Goal: Ask a question

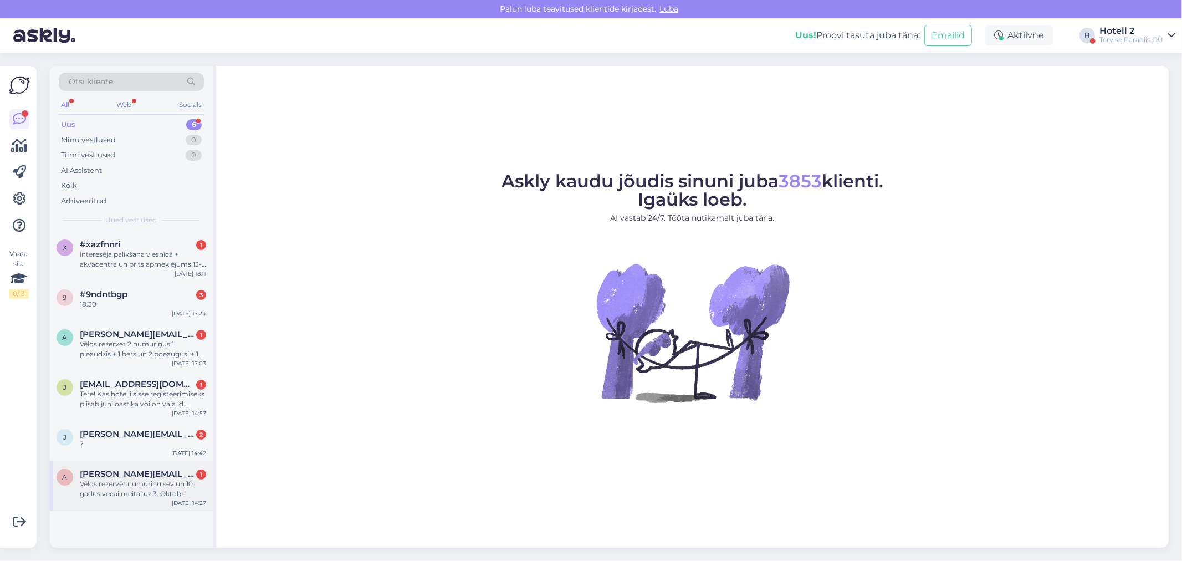
click at [131, 473] on span "[PERSON_NAME][EMAIL_ADDRESS][DOMAIN_NAME]" at bounding box center [137, 474] width 115 height 10
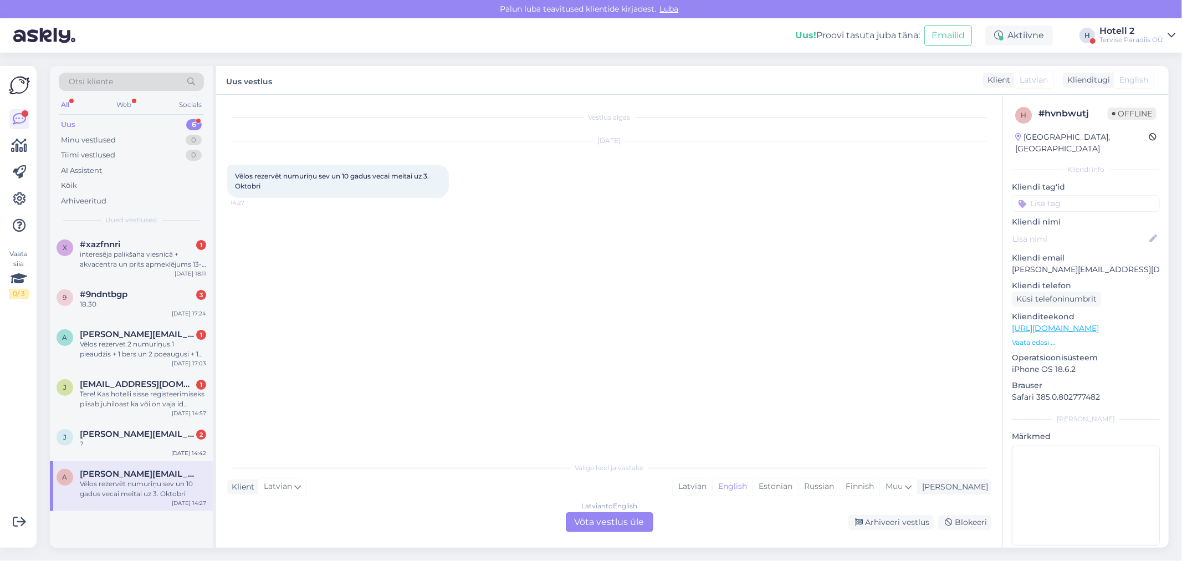
click at [583, 518] on div "Latvian to English Võta vestlus üle" at bounding box center [610, 522] width 88 height 20
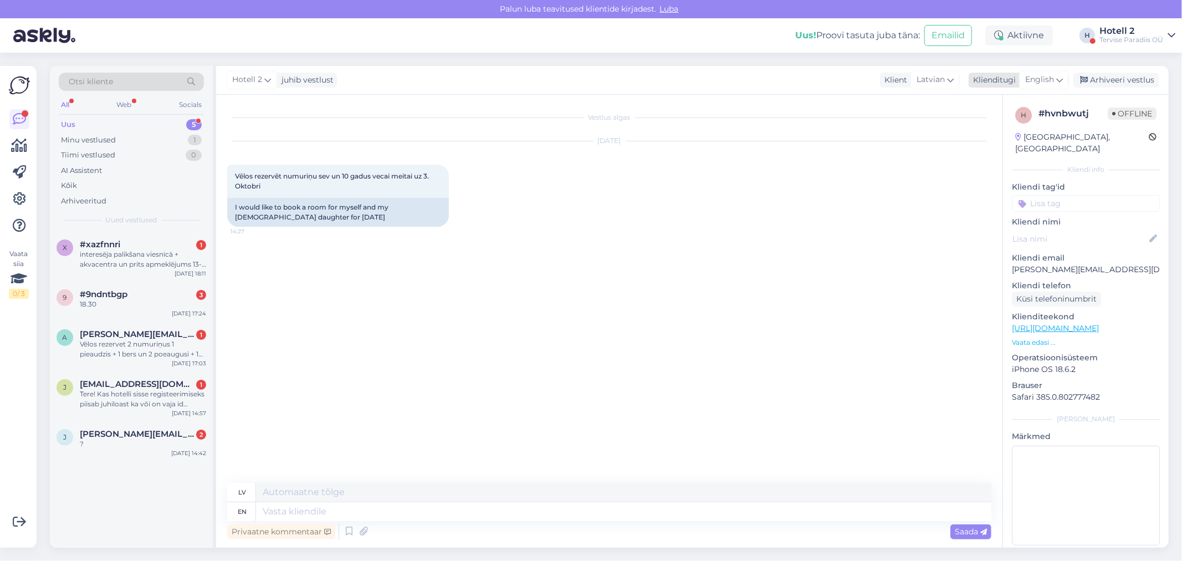
click at [1048, 75] on span "English" at bounding box center [1039, 80] width 29 height 12
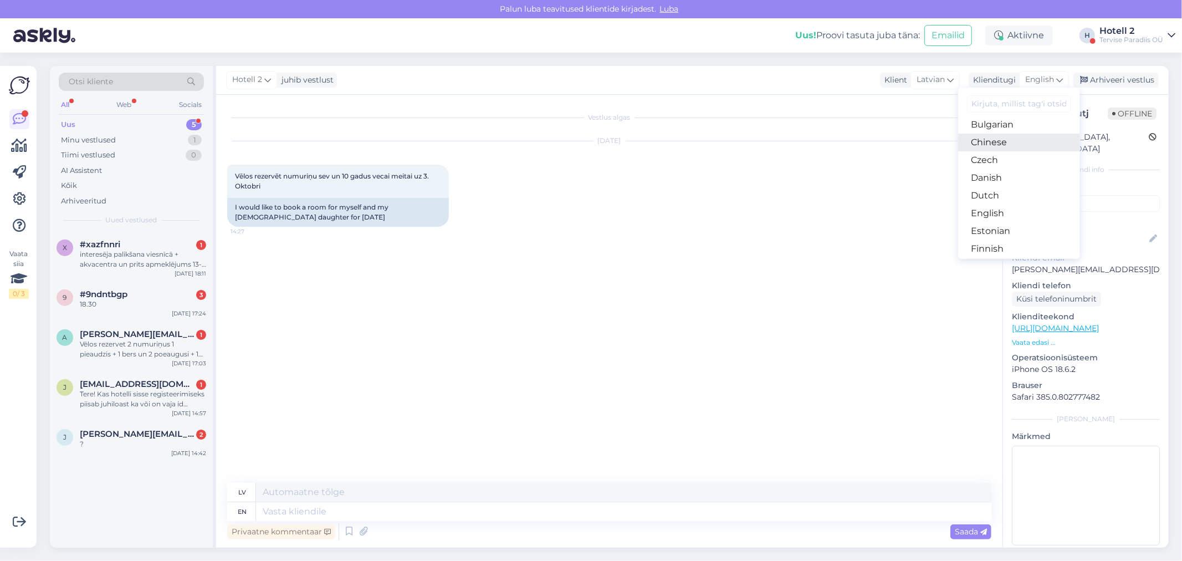
scroll to position [62, 0]
click at [1001, 202] on link "Estonian" at bounding box center [1019, 210] width 122 height 18
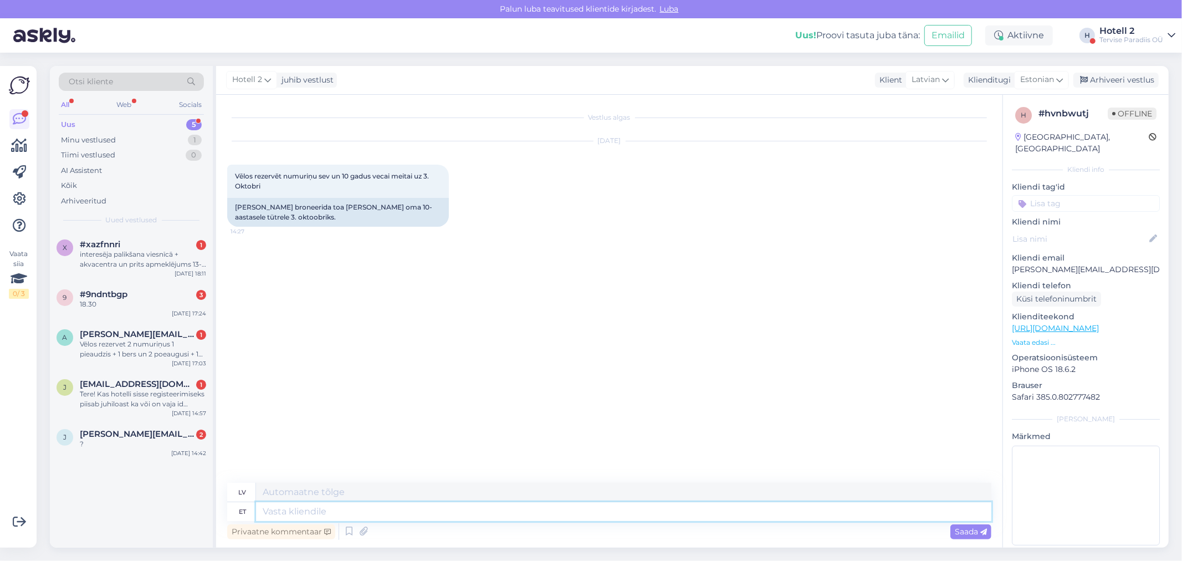
click at [368, 509] on textarea at bounding box center [624, 511] width 736 height 19
type textarea "palun s"
type textarea "lūdzu"
type textarea "palun saatke ma"
type textarea "lūdzu, sūtiet"
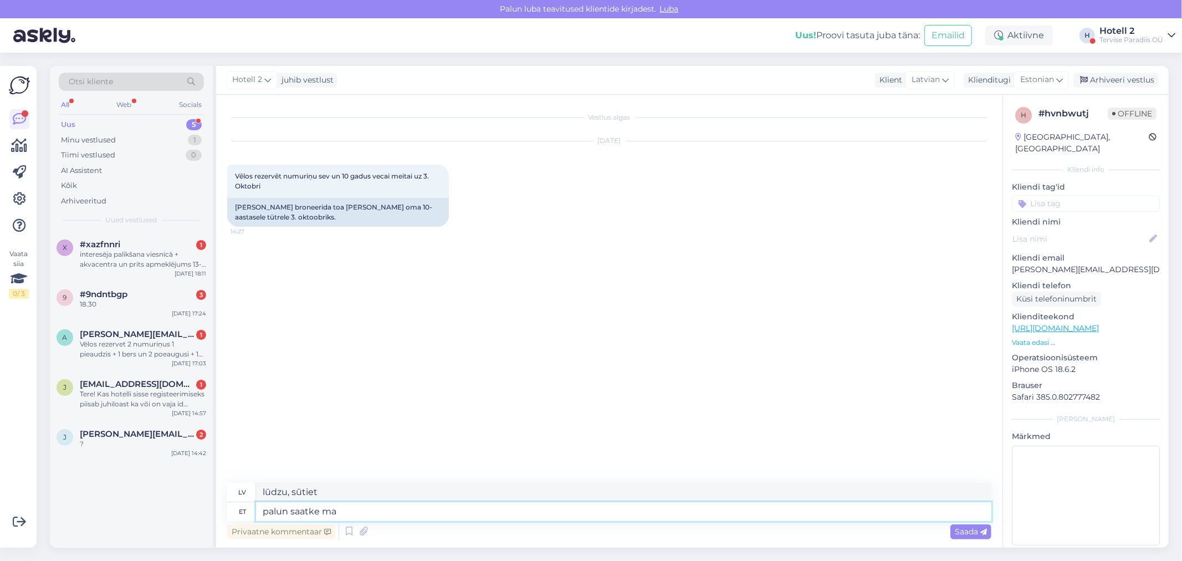
type textarea "palun saatke m"
type textarea "lūdzu, atsūtiet man"
type textarea "palun saatke"
type textarea "lūdzu, sūtiet"
type textarea "palun saatke e"
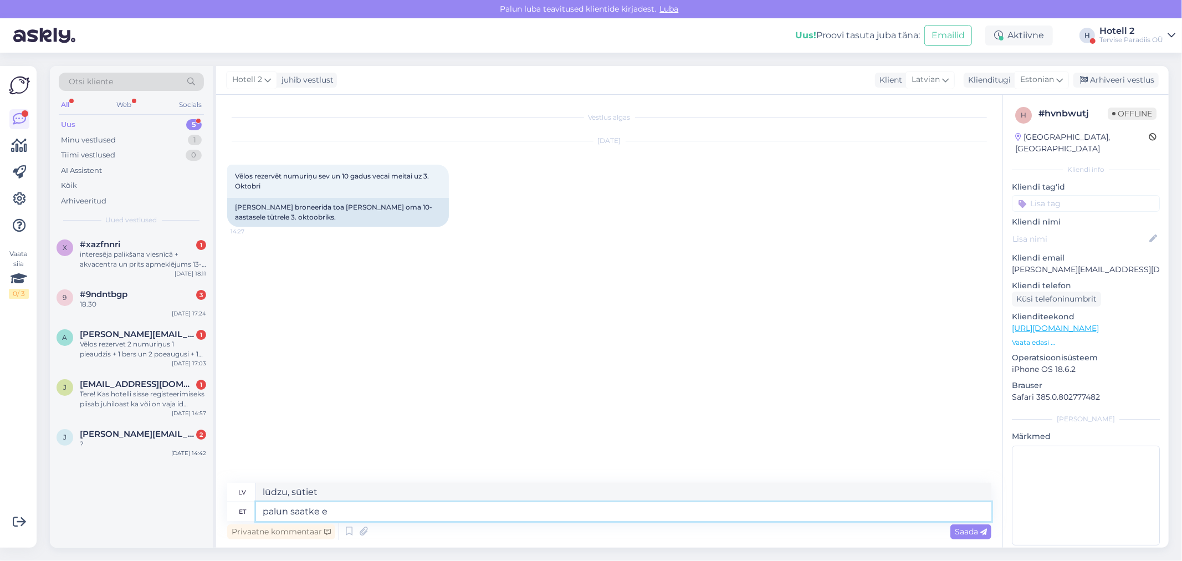
type textarea "lūdzu, sūtiet e-pastu"
type textarea "palun saatke e-mail sales@"
type textarea "lūdzu, nosūtiet e-pastu pārdošanas nodaļai"
type textarea "palun saatke e-mail [EMAIL_ADDRESS][DOMAIN_NAME]"
type textarea "lūdzu, sūtiet e-pastu [EMAIL_ADDRESS][DOMAIN_NAME]"
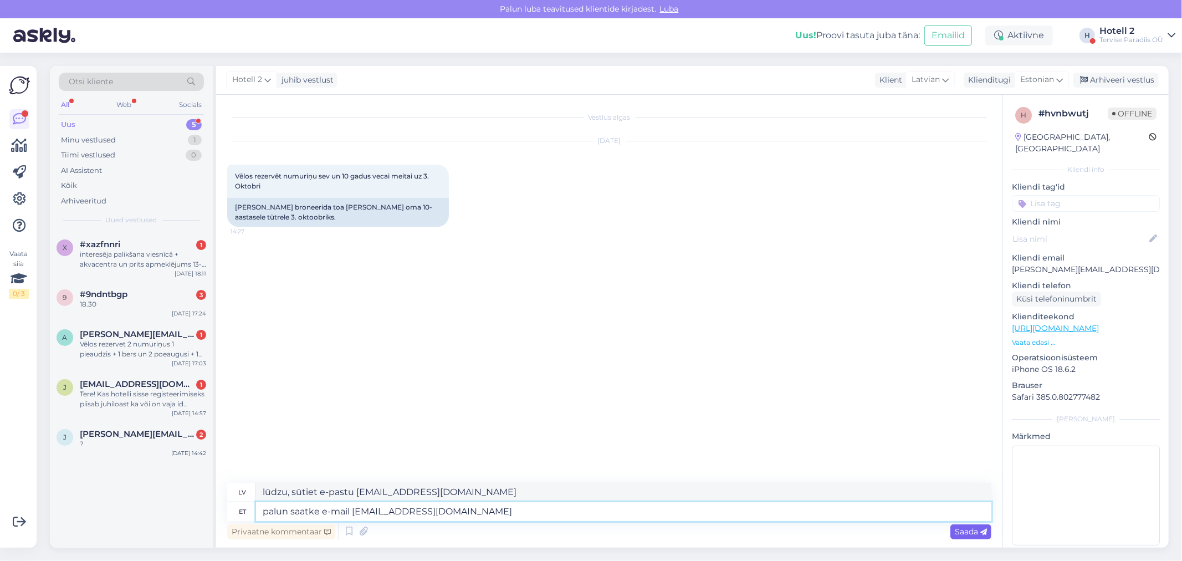
type textarea "palun saatke e-mail [EMAIL_ADDRESS][DOMAIN_NAME]"
click at [961, 524] on div "Saada" at bounding box center [971, 531] width 41 height 15
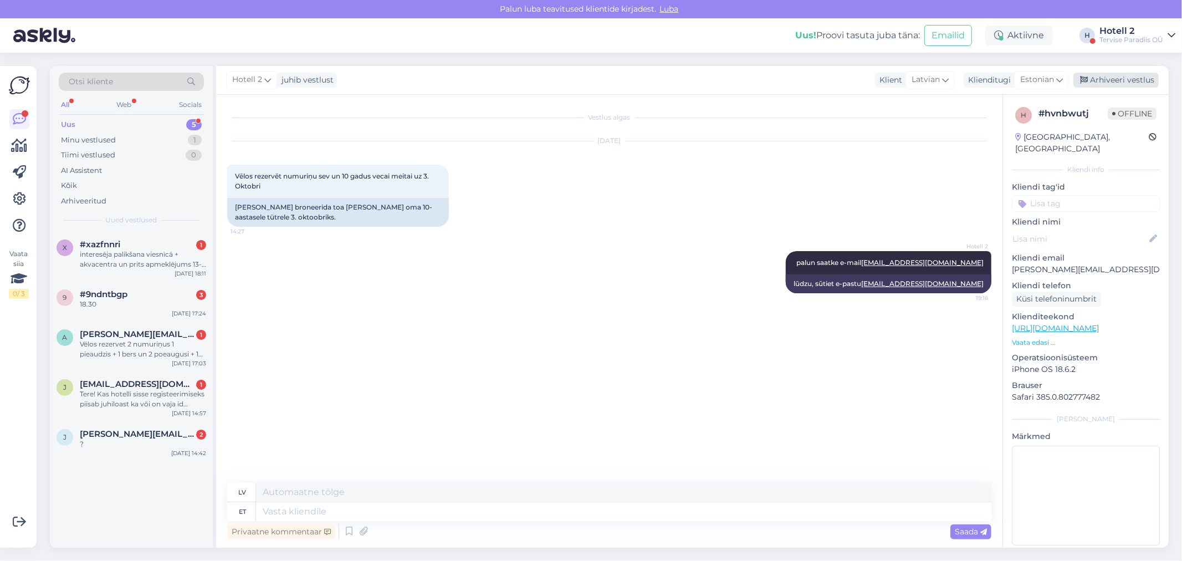
click at [1136, 74] on div "Arhiveeri vestlus" at bounding box center [1116, 80] width 85 height 15
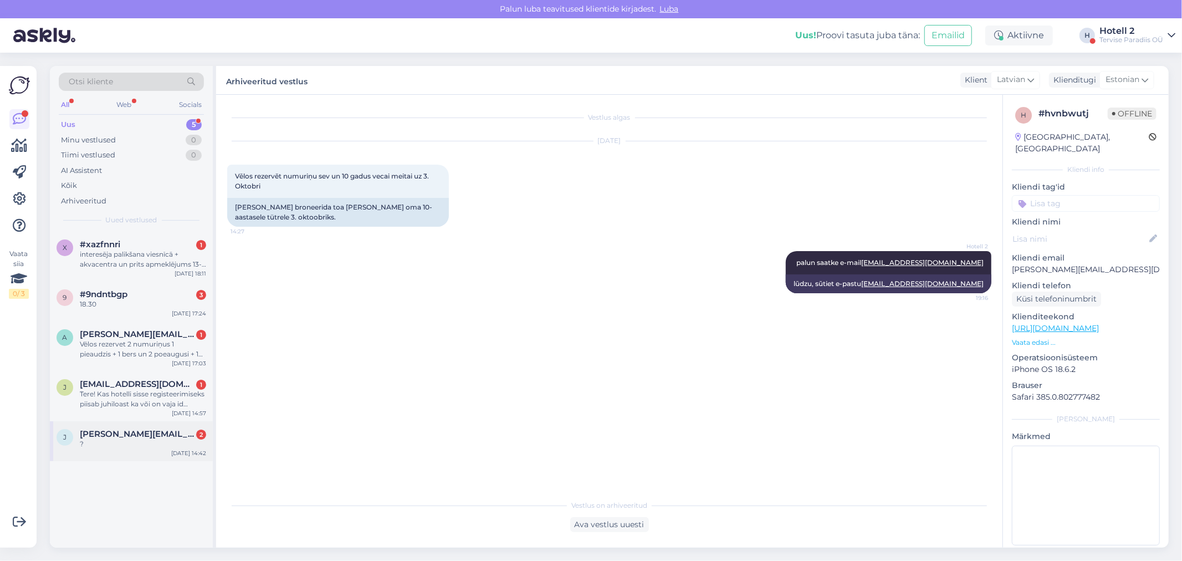
click at [134, 430] on span "[PERSON_NAME][EMAIL_ADDRESS][DOMAIN_NAME]" at bounding box center [137, 434] width 115 height 10
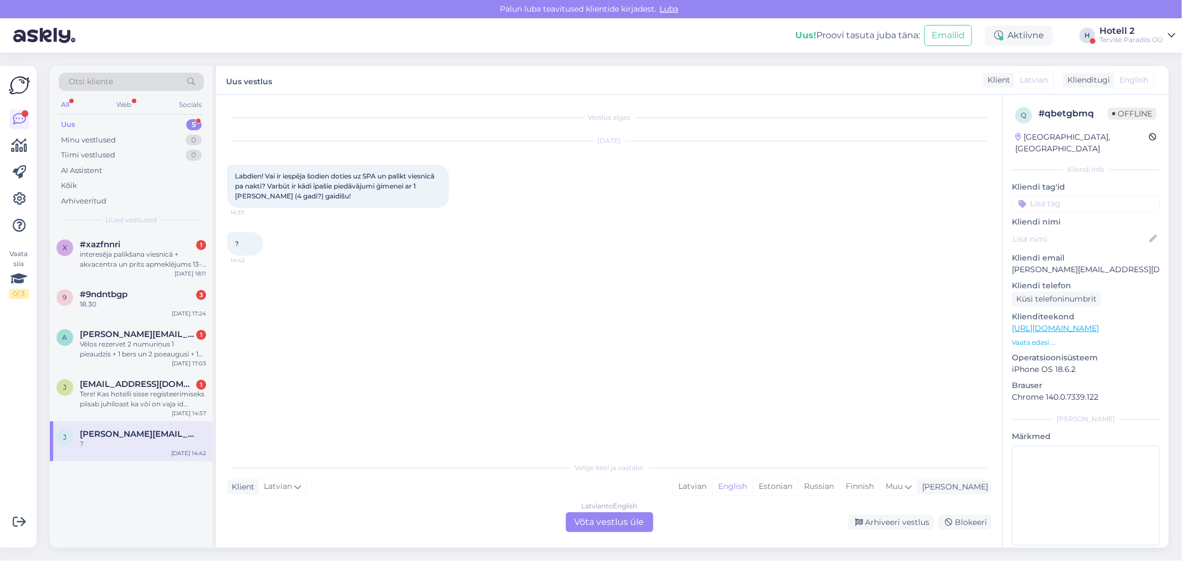
click at [596, 520] on div "Latvian to English Võta vestlus üle" at bounding box center [610, 522] width 88 height 20
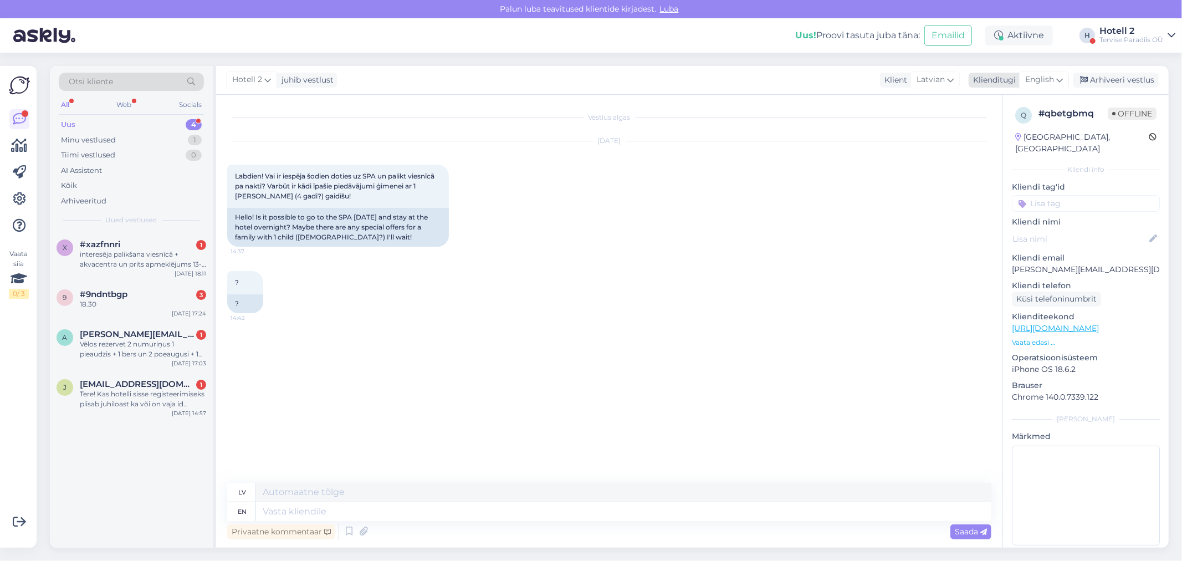
click at [1048, 75] on span "English" at bounding box center [1039, 80] width 29 height 12
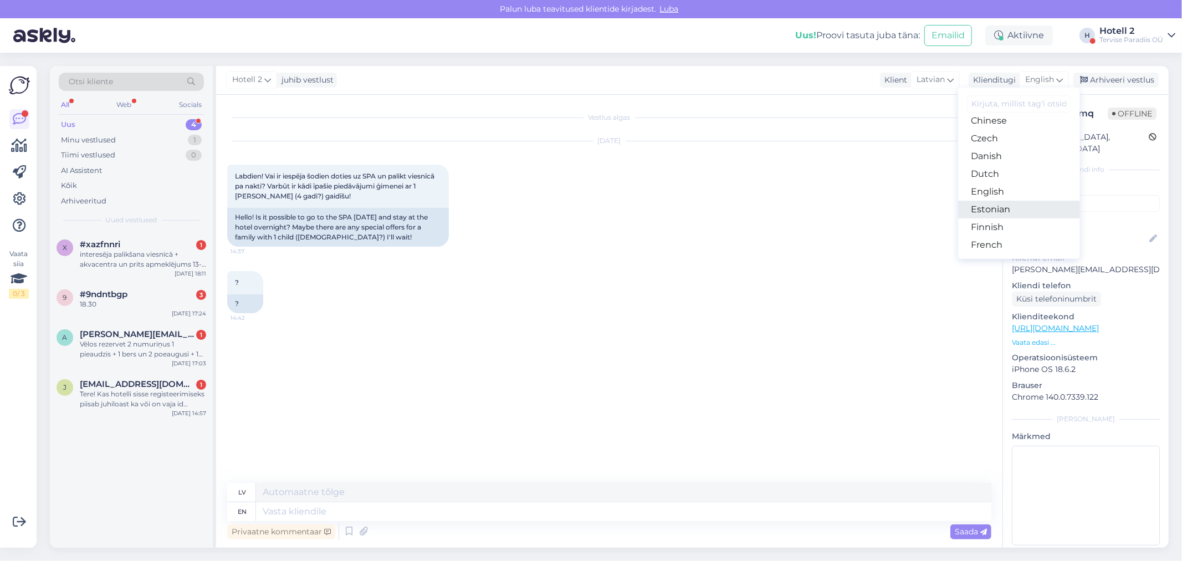
click at [1004, 211] on link "Estonian" at bounding box center [1019, 210] width 122 height 18
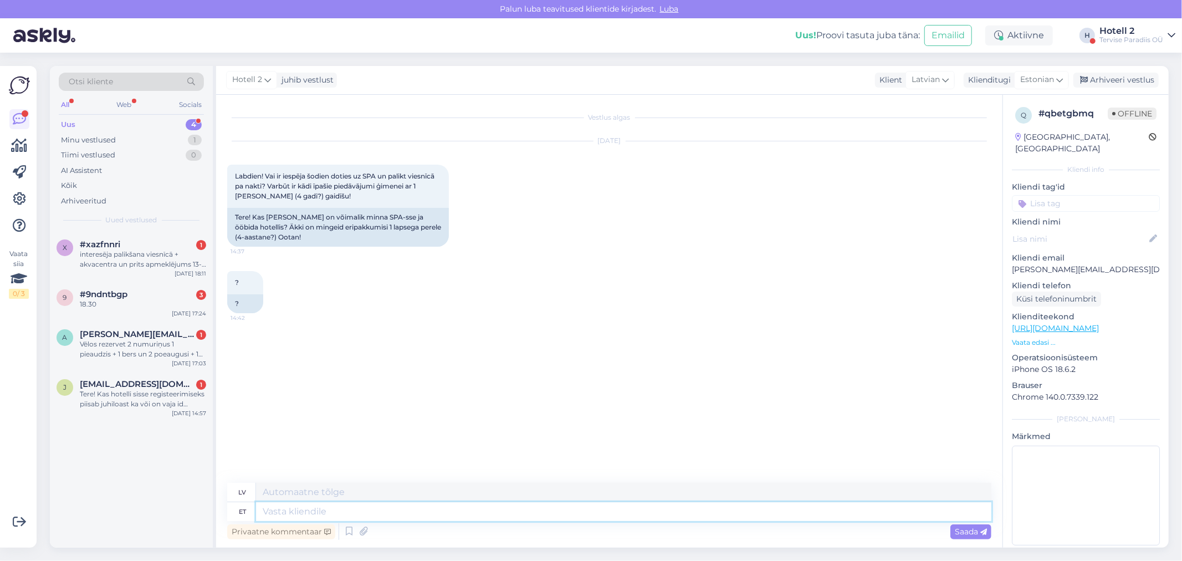
click at [321, 516] on textarea at bounding box center [624, 511] width 736 height 19
type textarea "Tere"
type textarea "Sveiki"
type textarea "Tere!"
type textarea "Sveiki!"
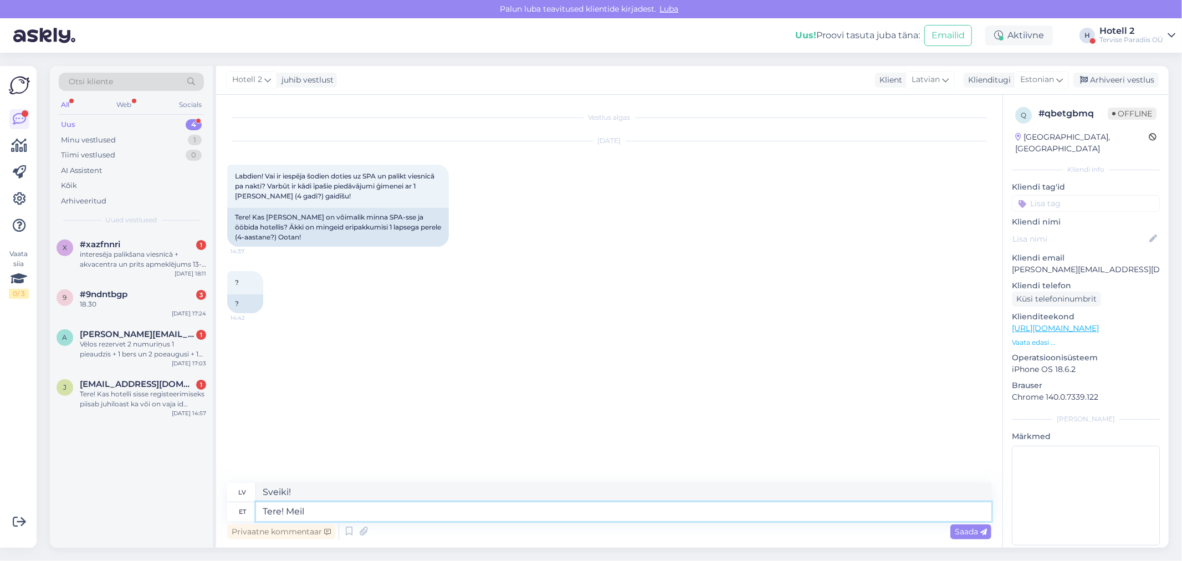
type textarea "Tere! Meil o"
type textarea "Sveiki! Mēs"
type textarea "Tere! Meil on"
type textarea "Sveiki! Mums ir"
type textarea "Tere! Meil on [PERSON_NAME]"
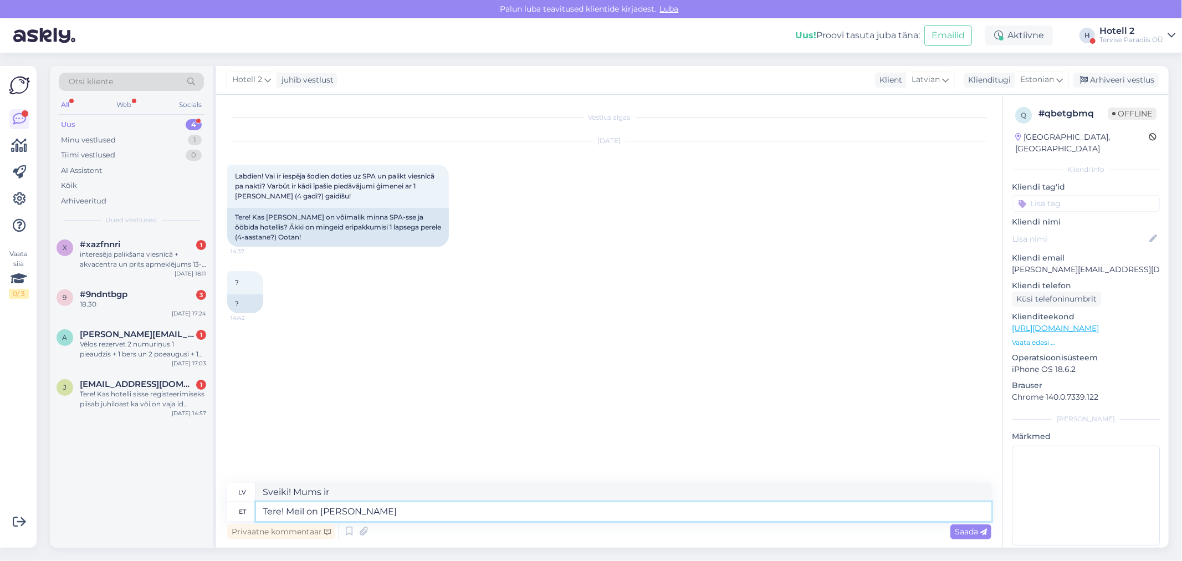
type textarea "Sveiki! Mums ir tikai"
type textarea "Tere! Meil on [PERSON_NAME] kahekohalised to"
type textarea "Sveiki! Mums ir tikai divvietīgas istabas."
type textarea "Tere! Meil on [PERSON_NAME] kahekohalised toad eraldi v"
type textarea "Sveiki! Mums ir tikai atsevišķas divvietīgas istabas."
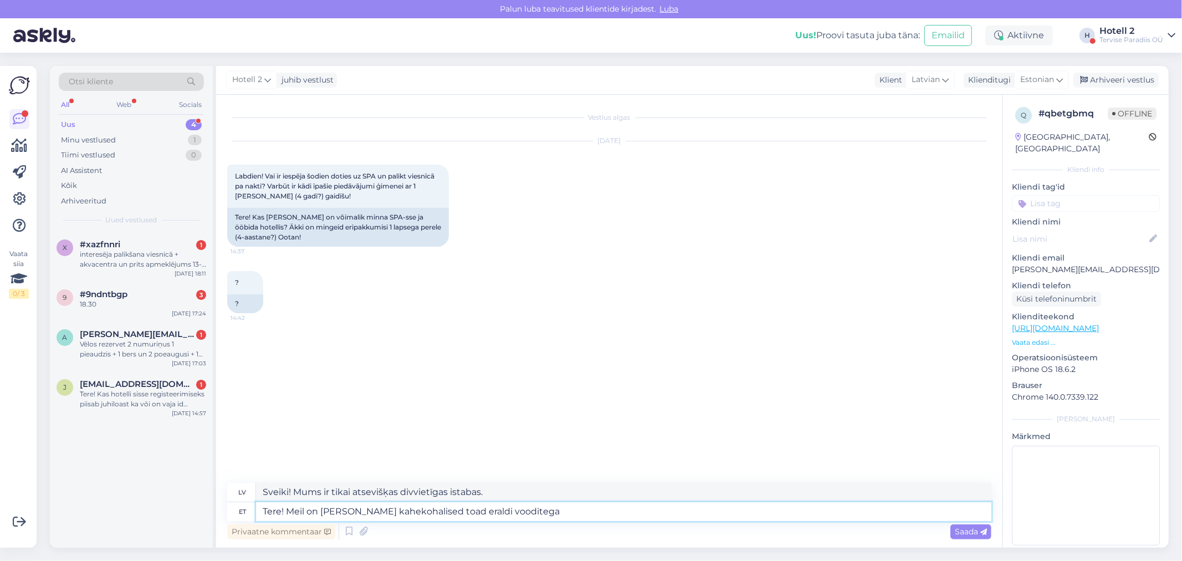
type textarea "Tere! Meil on [PERSON_NAME] kahekohalised toad eraldi vooditega a"
type textarea "Sveiki! Mums ir tikai divvietīgas istabas ar atsevišķām gultām."
type textarea "Tere! Meil on [PERSON_NAME] kahekohalised toad eraldi vooditega alles tä"
type textarea "Sveiki! Mums ir palikušas tikai divvietīgas istabas ar atsevišķām gultām."
type textarea "Tere! Meil on [PERSON_NAME] kahekohalised toad eraldi vooditega alles tänaseks."
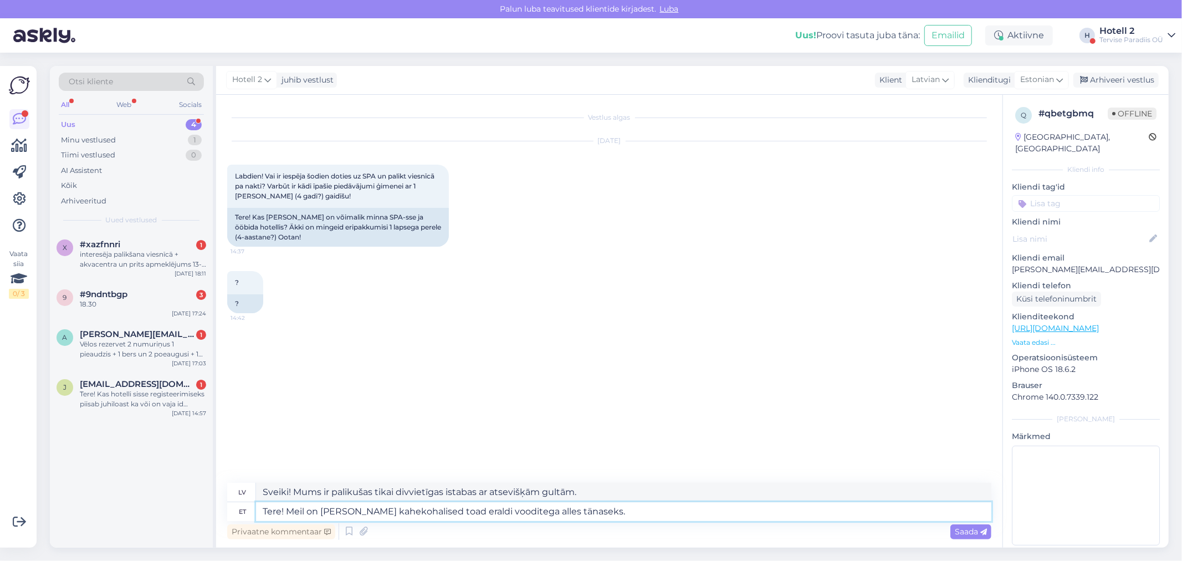
type textarea "Sveiki! Šodien mums ir tikai divvietīgas istabas ar atsevišķām gultām."
type textarea "Tere! Meil on [PERSON_NAME] kahekohalised toad eraldi vooditega alles tänaseks.…"
type textarea "Sveiki! Šodien mums ir tikai divvietīgas istabas ar atsevišķām gultām. Pārbaudi…"
type textarea "Tere! Meil on [PERSON_NAME] kahekohalised toad eraldi vooditega alles tänaseks.…"
type textarea "Sveiki! Šodien mums ir tikai divvietīgas istabas ar atsevišķām gultām. Skatīt c…"
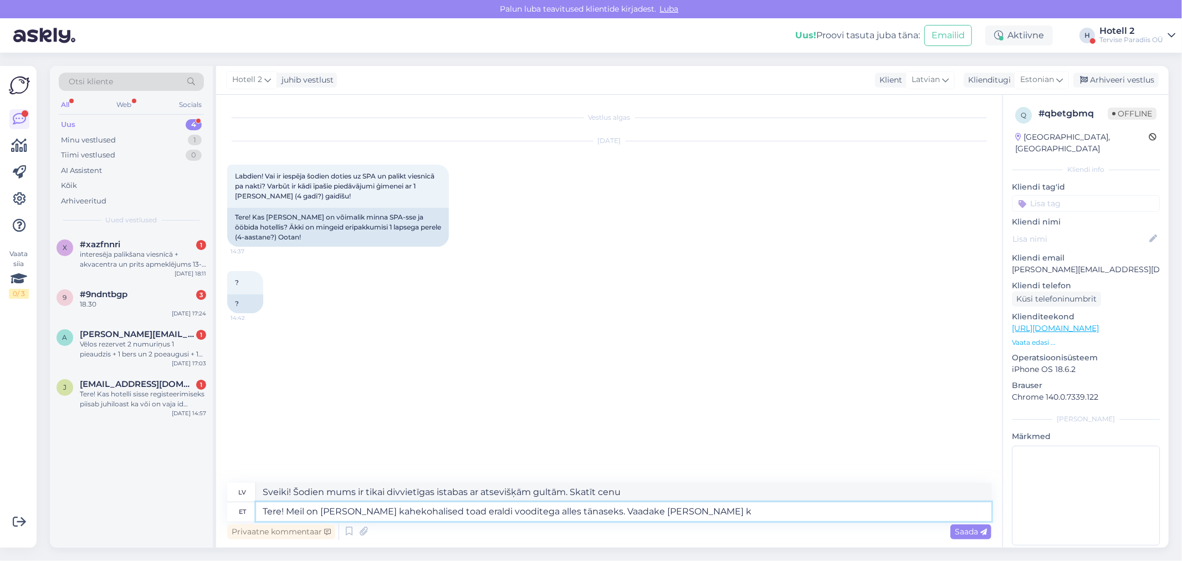
type textarea "Tere! Meil on [PERSON_NAME] kahekohalised toad eraldi vooditega alles tänaseks.…"
type textarea "Sveiki! Šodien mums ir tikai divvietīgas istabas ar atsevišķām gultām. Pārbaudi…"
type textarea "Tere! Meil on [PERSON_NAME] kahekohalised toad eraldi vooditega alles tänaseks.…"
type textarea "Sveiki! Šodien mums ir tikai divvietīgas istabas ar atsevišķām gultām. Pārbaudi…"
type textarea "Tere! Meil on [PERSON_NAME] kahekohalised toad eraldi vooditega alles tänaseks.…"
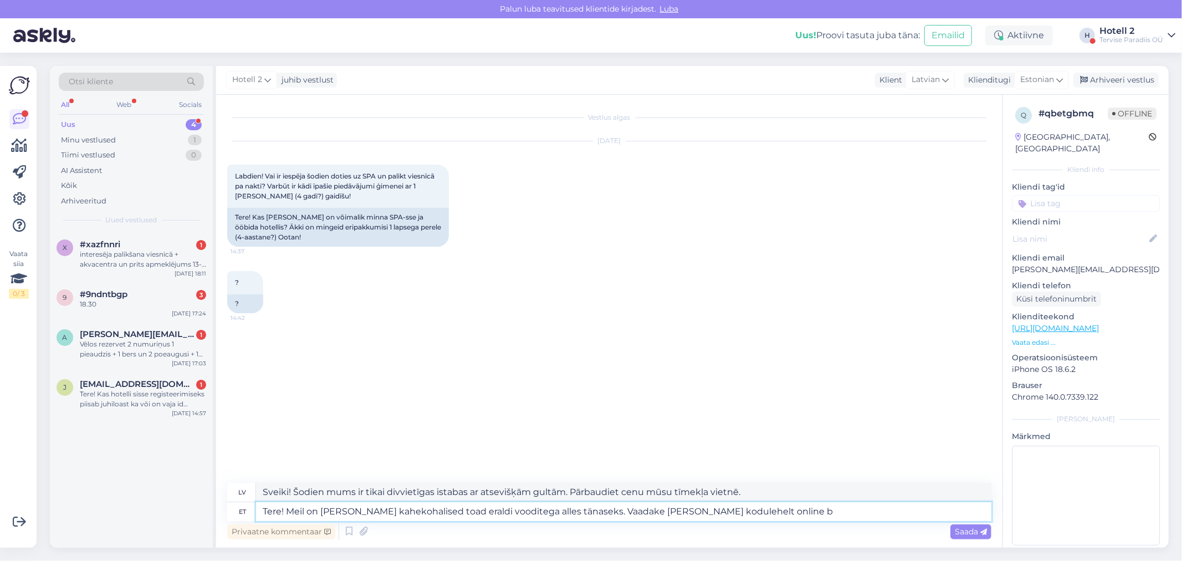
type textarea "Sveiki! Šodien mums ir tikai divvietīgas istabas ar atsevišķām gultām. Pārbaudi…"
type textarea "Tere! Meil on [PERSON_NAME] kahekohalised toad eraldi vooditega alles tänaseks.…"
type textarea "Sveiki! Šodien mums ir tikai divvietīgas istabas ar atsevišķām gultām. Pārbaudi…"
type textarea "Tere! Meil on [PERSON_NAME] kahekohalised toad eraldi vooditega alles tänaseks.…"
click at [978, 528] on span "Saada" at bounding box center [971, 532] width 32 height 10
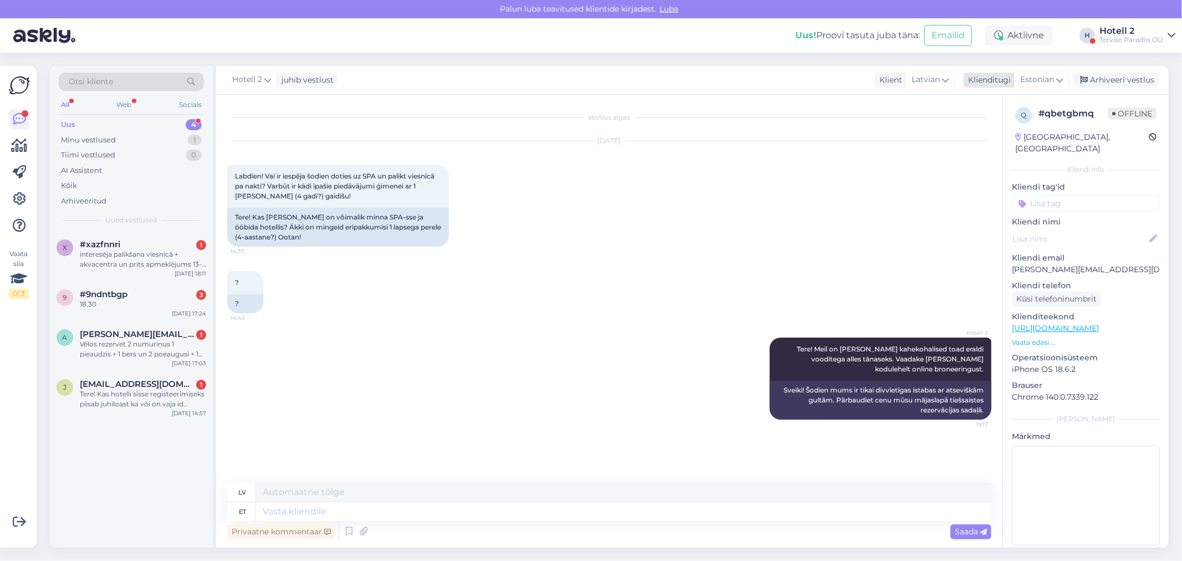
drag, startPoint x: 1093, startPoint y: 76, endPoint x: 1075, endPoint y: 81, distance: 18.3
click at [1093, 76] on div "Arhiveeri vestlus" at bounding box center [1116, 80] width 85 height 15
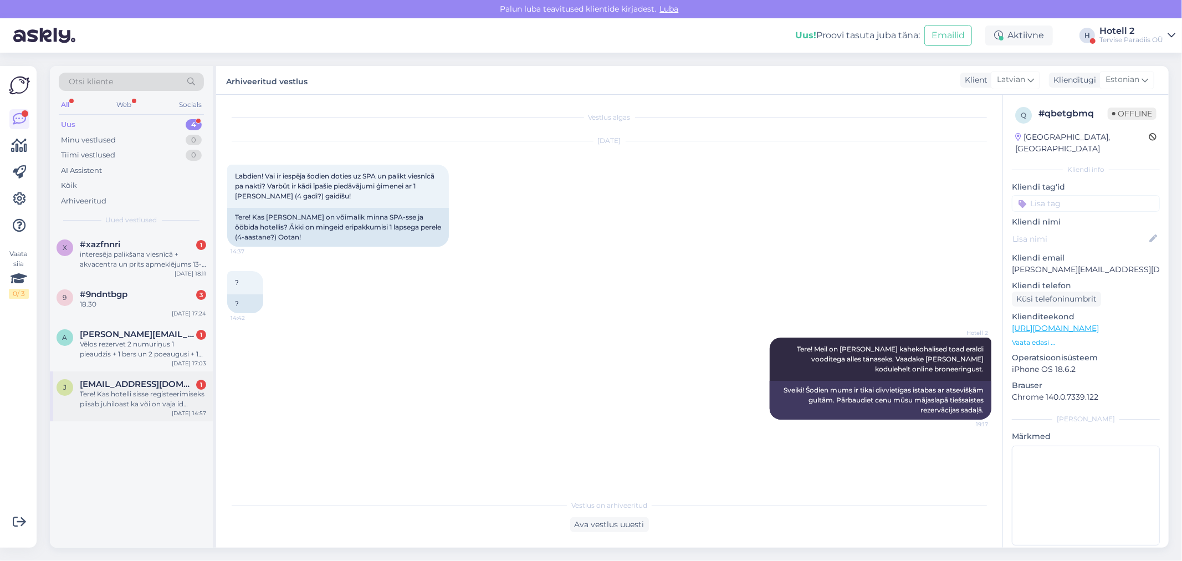
click at [134, 394] on div "Tere! Kas hotelli sisse registeerimiseks piisab juhiloast ka või on vaja id kaa…" at bounding box center [143, 399] width 126 height 20
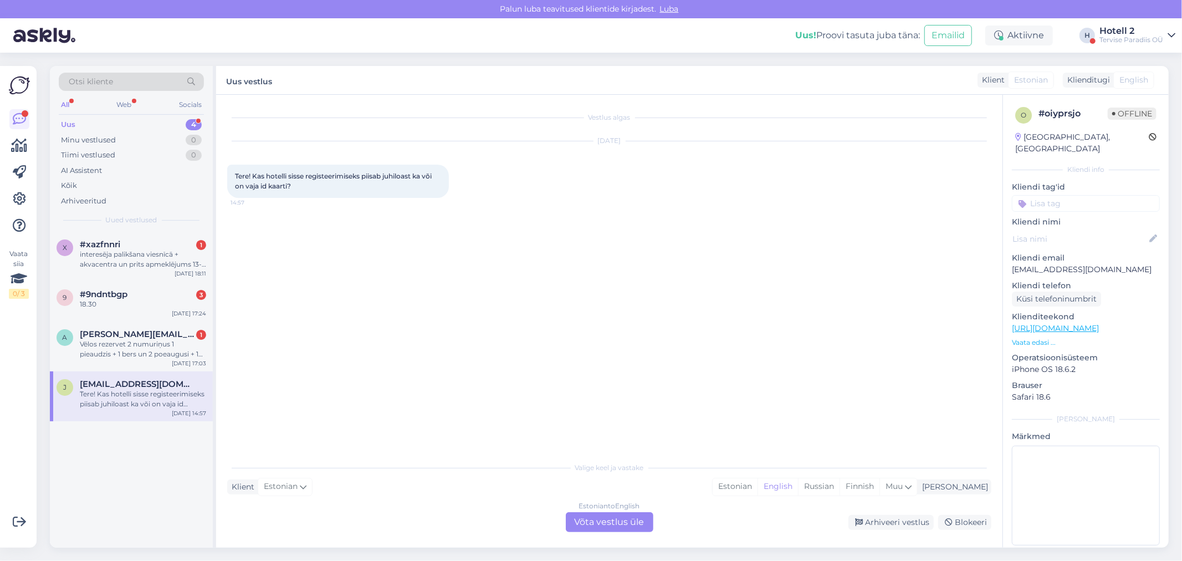
click at [609, 521] on div "Estonian to English Võta vestlus üle" at bounding box center [610, 522] width 88 height 20
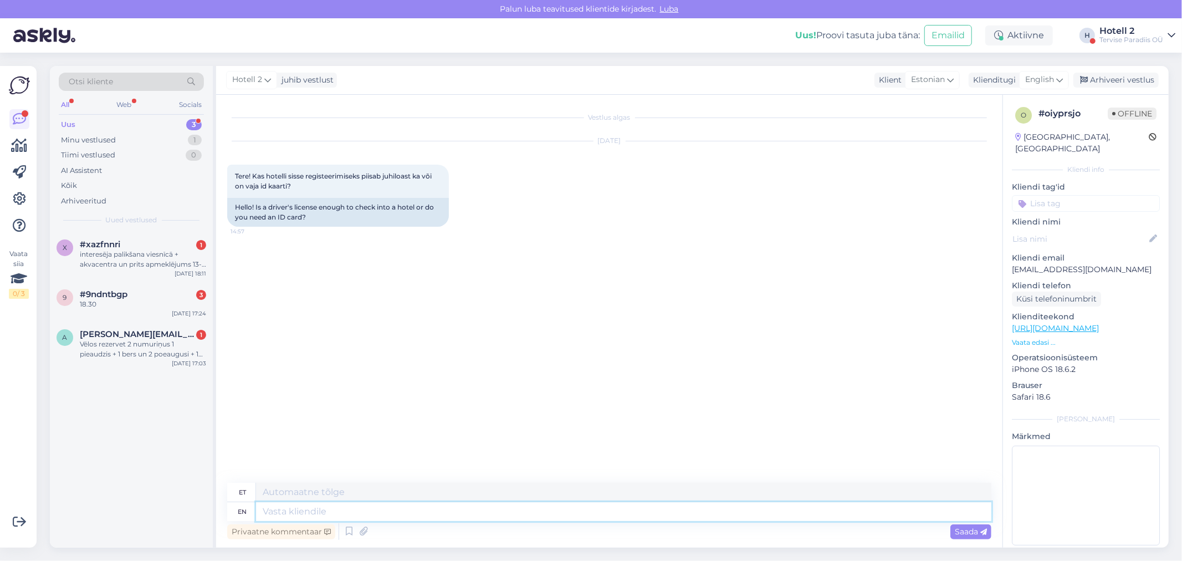
click at [341, 514] on textarea at bounding box center [624, 511] width 736 height 19
type textarea "Tere!"
type textarea "Tere! Piisab k"
type textarea "Tere! [GEOGRAPHIC_DATA]"
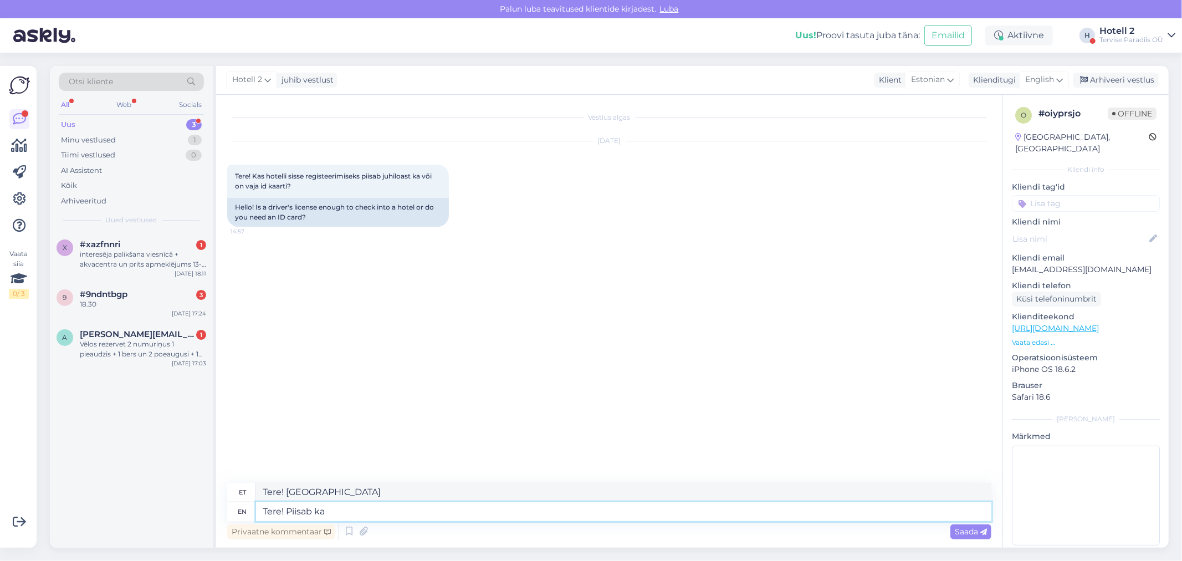
type textarea "Tere! Piisab ka j"
type textarea "Tere! Piisab ka"
type textarea "Tere! Piisab ka juhiloast"
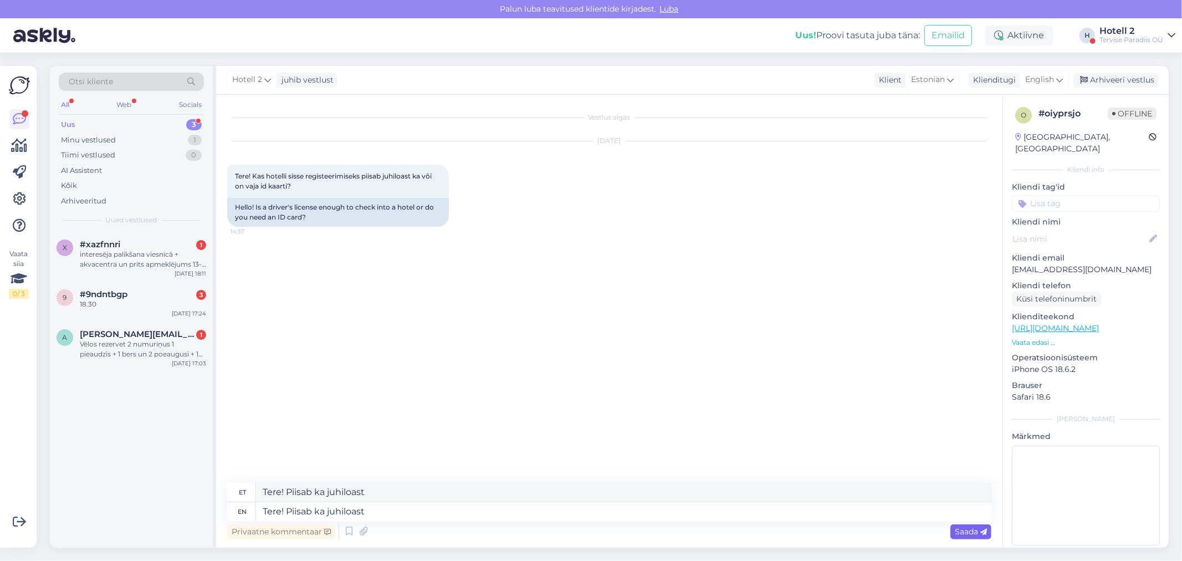
click at [951, 529] on div "Saada" at bounding box center [971, 531] width 41 height 15
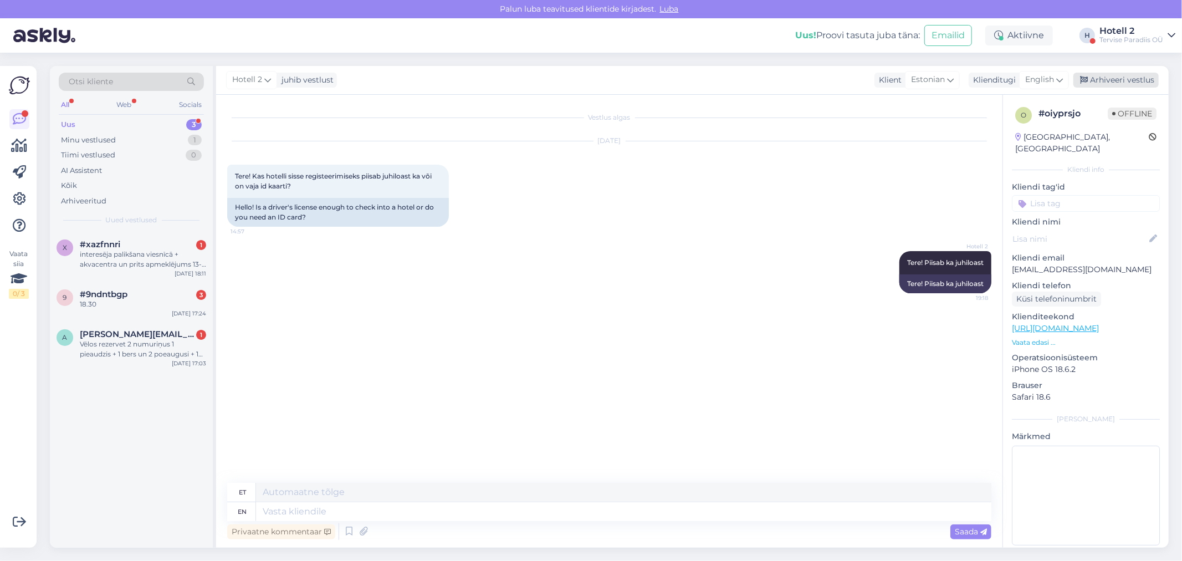
click at [1095, 76] on div "Arhiveeri vestlus" at bounding box center [1116, 80] width 85 height 15
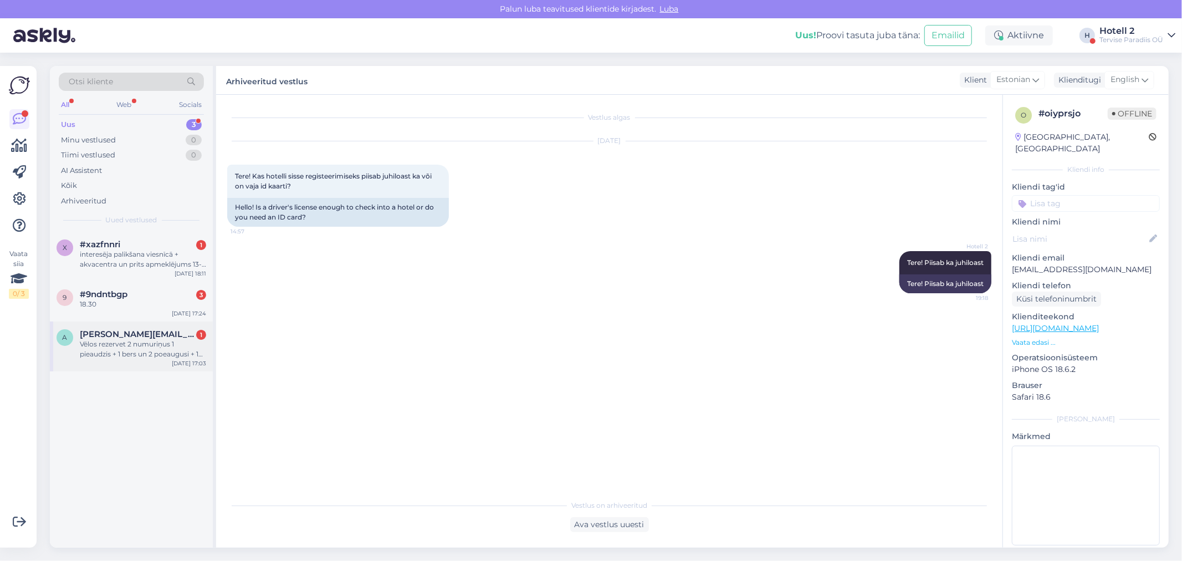
click at [124, 343] on div "Vēlos rezervet 2 numuriņus 1 pieaudzis + 1 bers un 2 poeaugusi + 1 [PERSON_NAME…" at bounding box center [143, 349] width 126 height 20
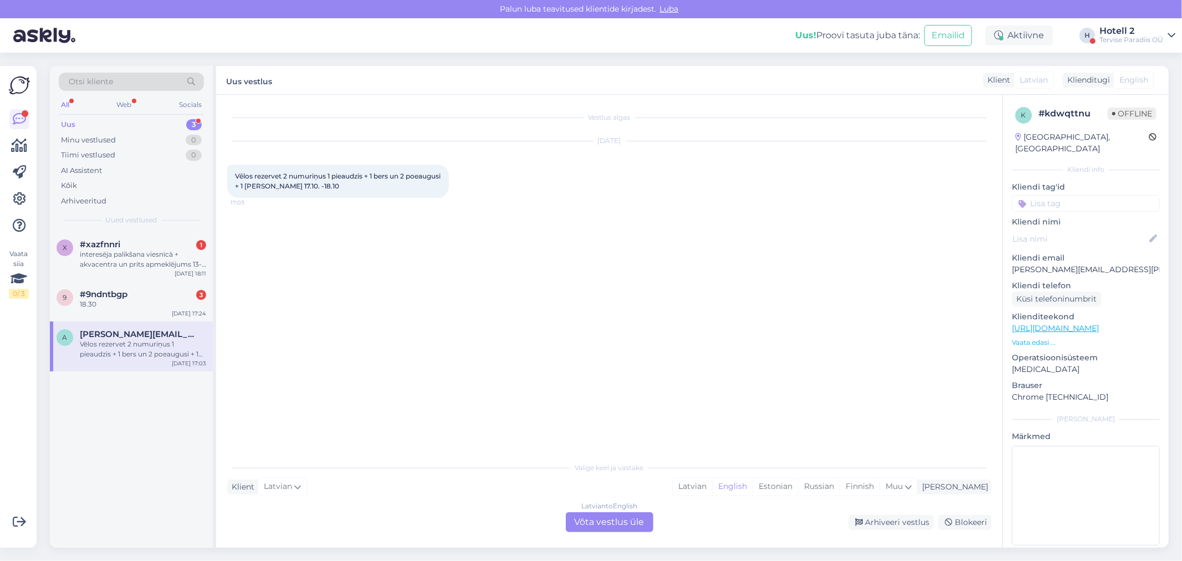
click at [588, 523] on div "Latvian to English Võta vestlus üle" at bounding box center [610, 522] width 88 height 20
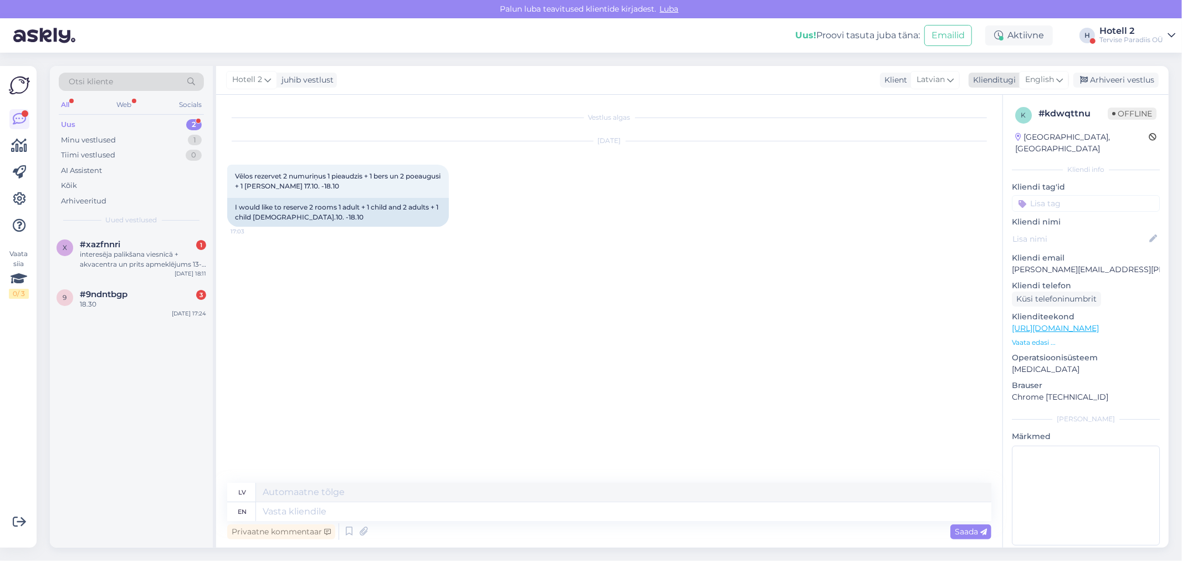
click at [1039, 76] on span "English" at bounding box center [1039, 80] width 29 height 12
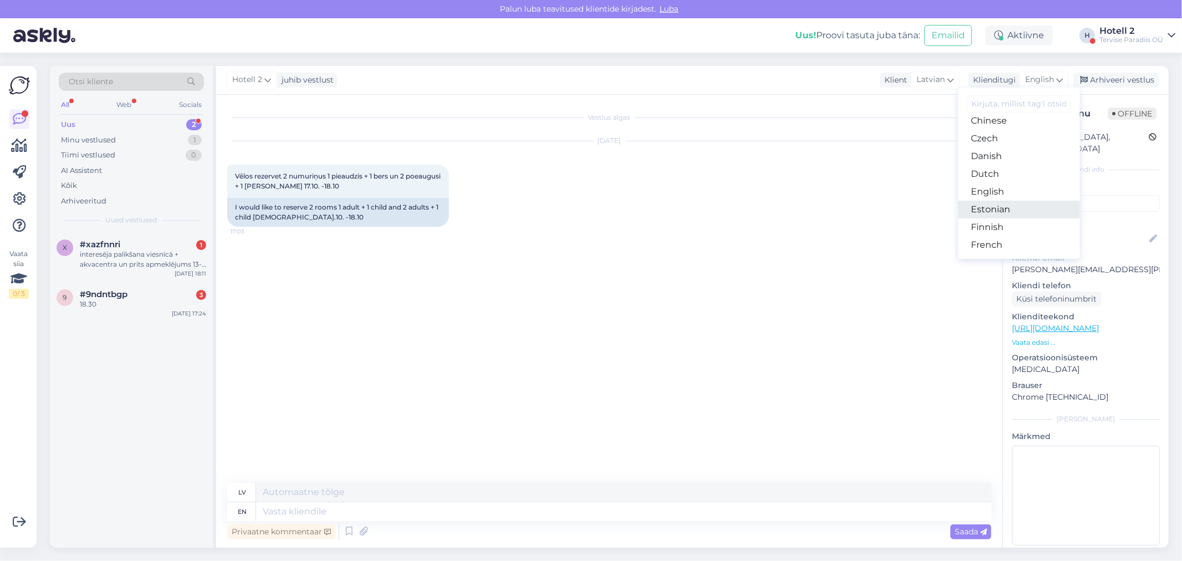
click at [1000, 206] on link "Estonian" at bounding box center [1019, 210] width 122 height 18
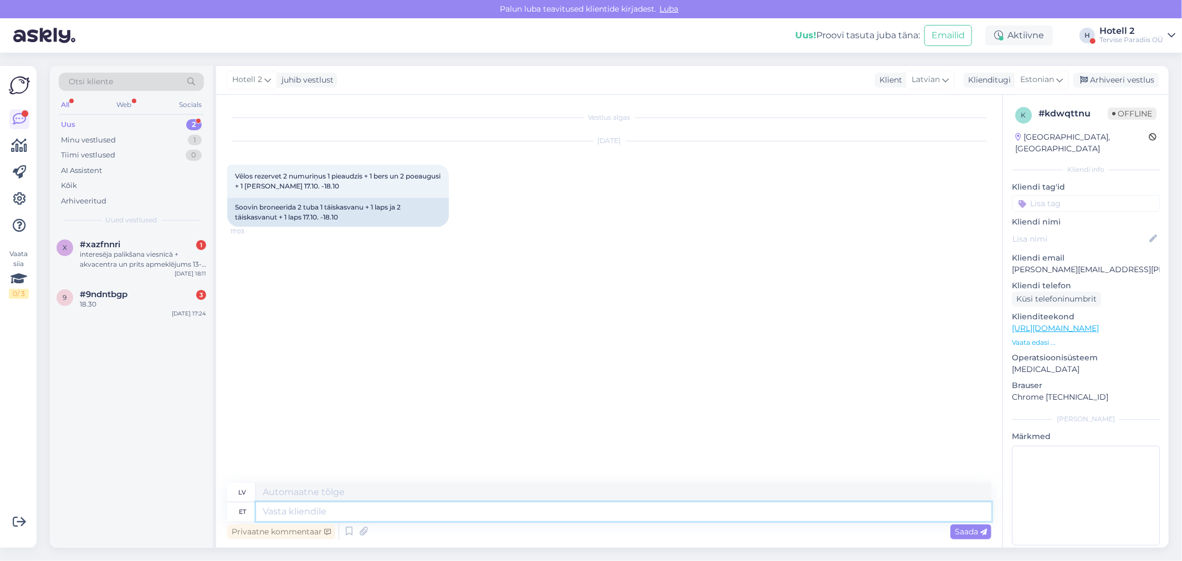
click at [374, 517] on textarea at bounding box center [624, 511] width 736 height 19
type textarea "Broneerida s"
type textarea "[PERSON_NAME]"
type textarea "Broneerida saab"
type textarea "Jūs varat rezervēt"
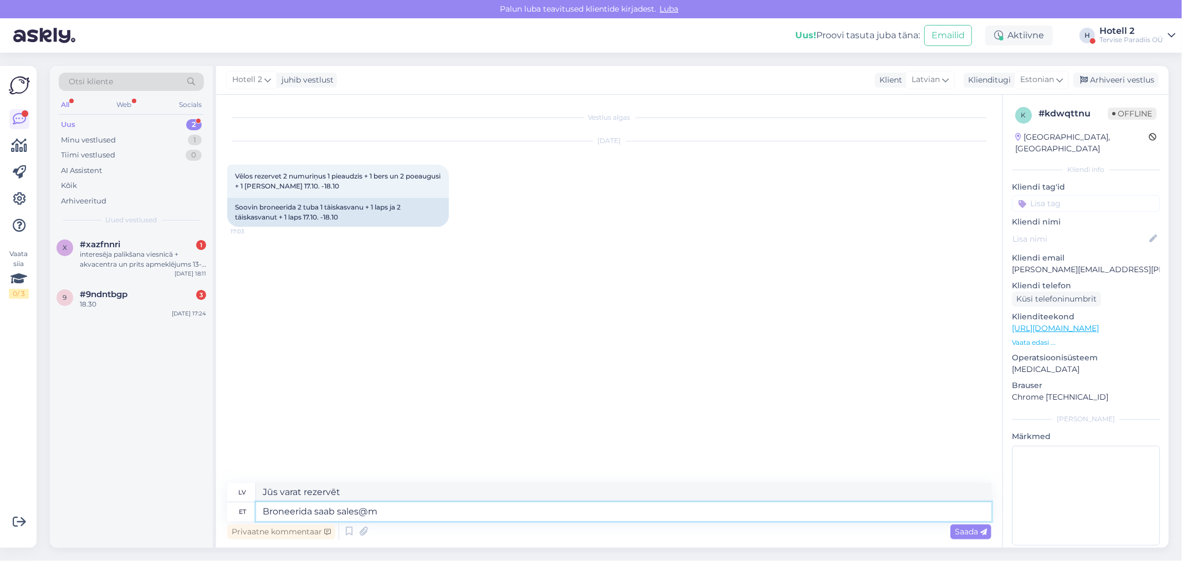
type textarea "Broneerida saab sales@"
type textarea "Rezervēt var, izmantojot sales@m"
type textarea "Broneerida saab [EMAIL_ADDRESS][DOMAIN_NAME]"
type textarea "Rezervēt var pa e-pastu [EMAIL_ADDRESS][DOMAIN_NAME]"
type textarea "Broneerida saab [EMAIL_ADDRESS][DOMAIN_NAME]"
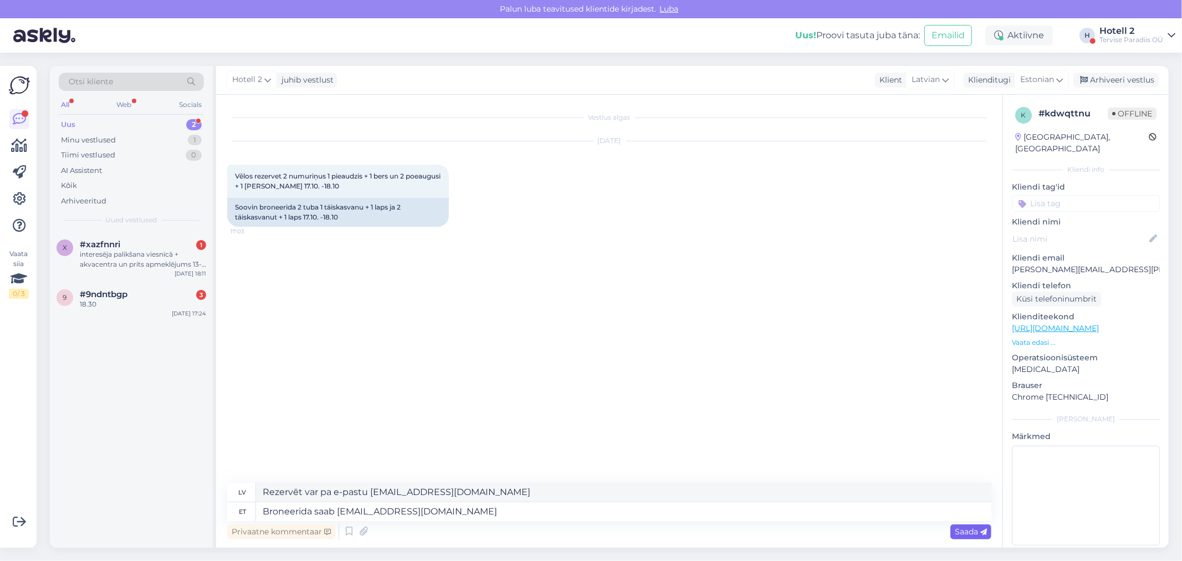
click at [977, 528] on span "Saada" at bounding box center [971, 532] width 32 height 10
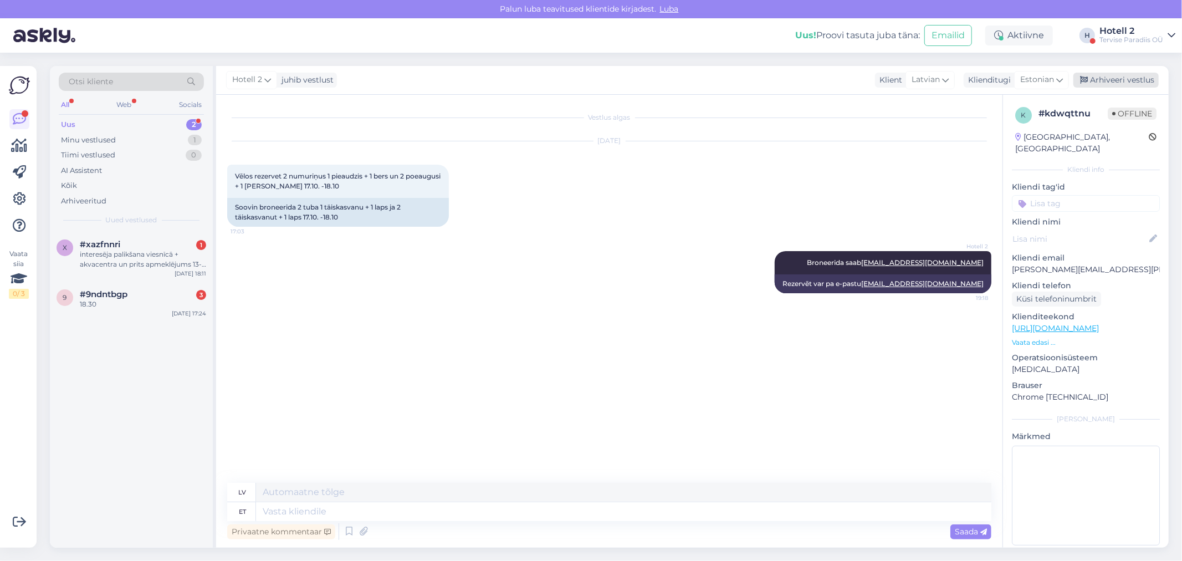
click at [1116, 82] on div "Arhiveeri vestlus" at bounding box center [1116, 80] width 85 height 15
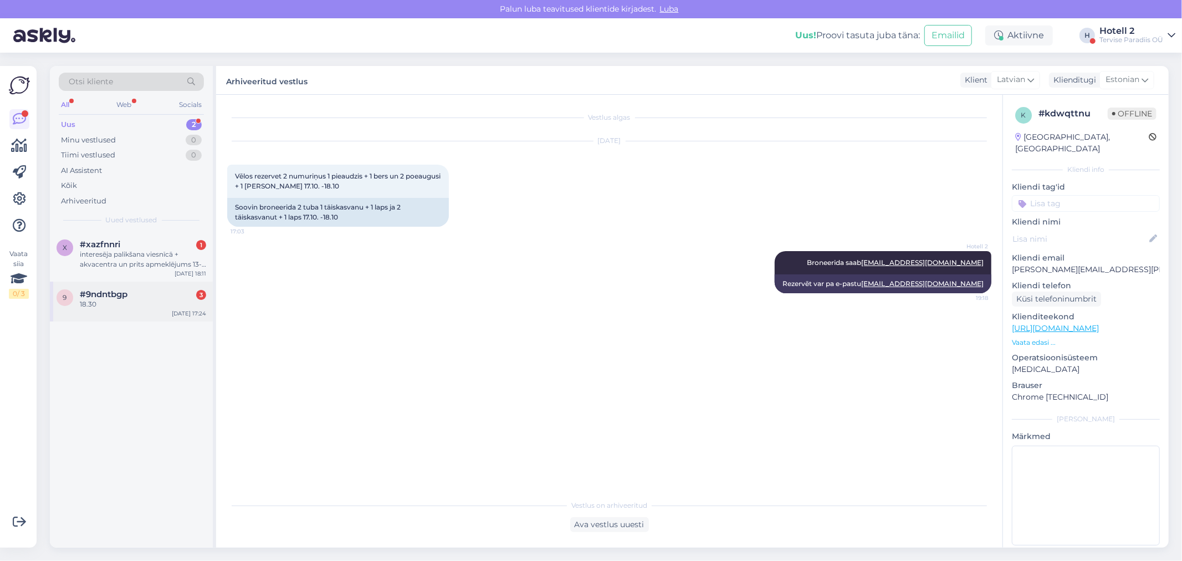
click at [140, 291] on div "#9ndntbgp 3" at bounding box center [143, 294] width 126 height 10
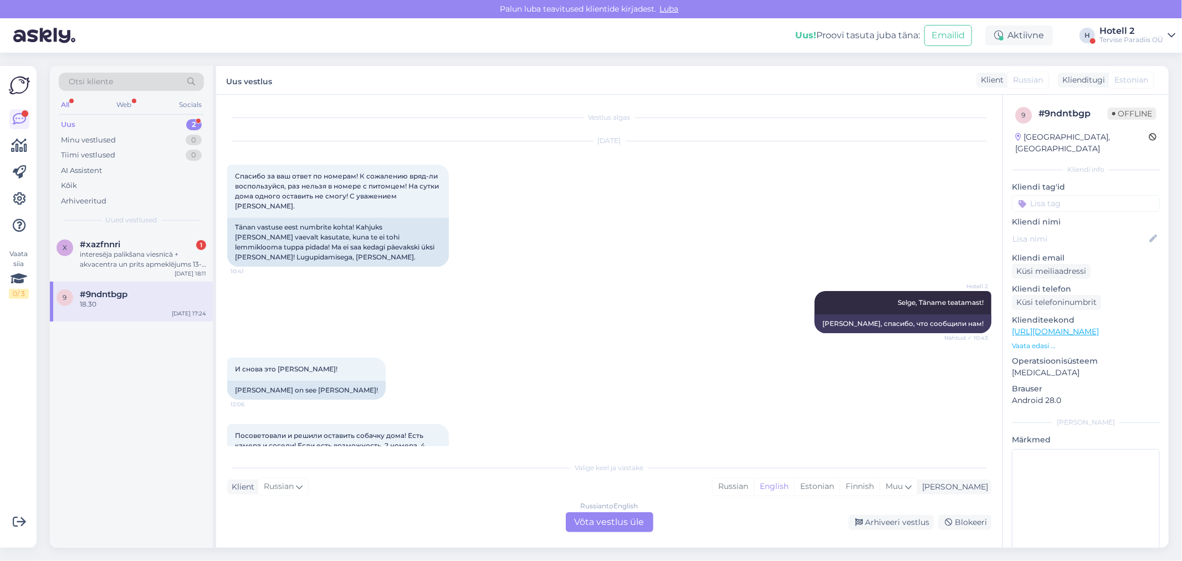
scroll to position [1115, 0]
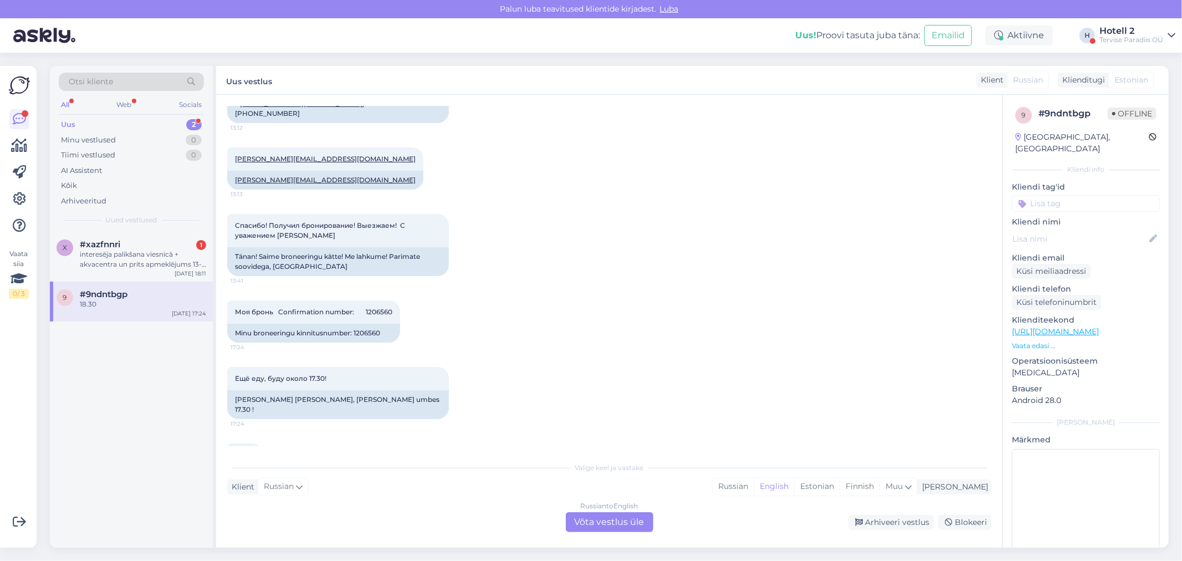
click at [620, 516] on div "Russian to English Võta vestlus üle" at bounding box center [610, 522] width 88 height 20
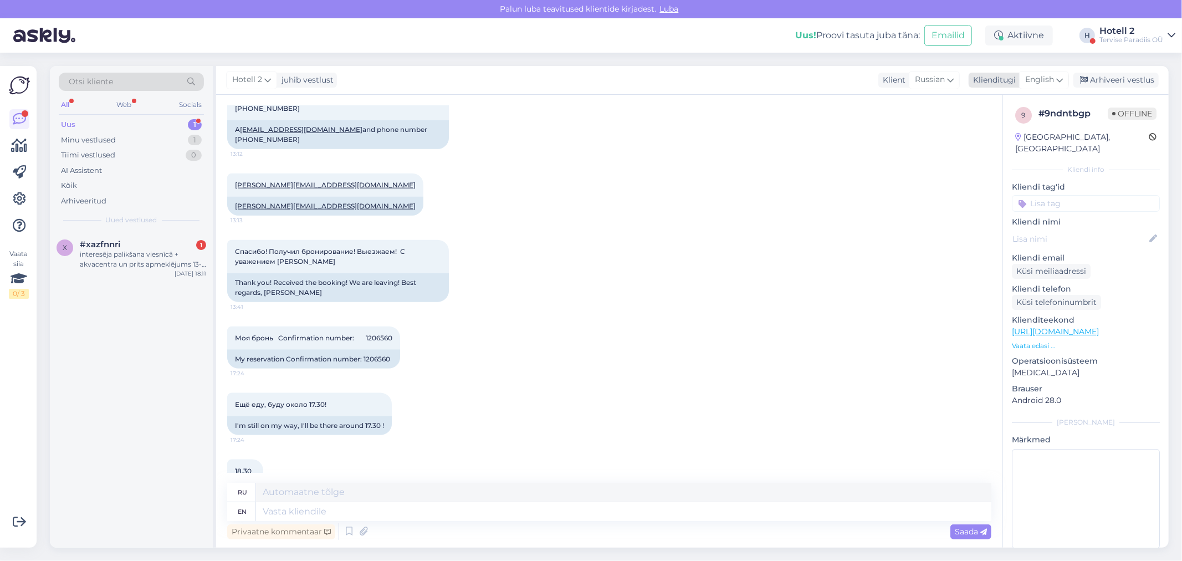
click at [1052, 85] on span "English" at bounding box center [1039, 80] width 29 height 12
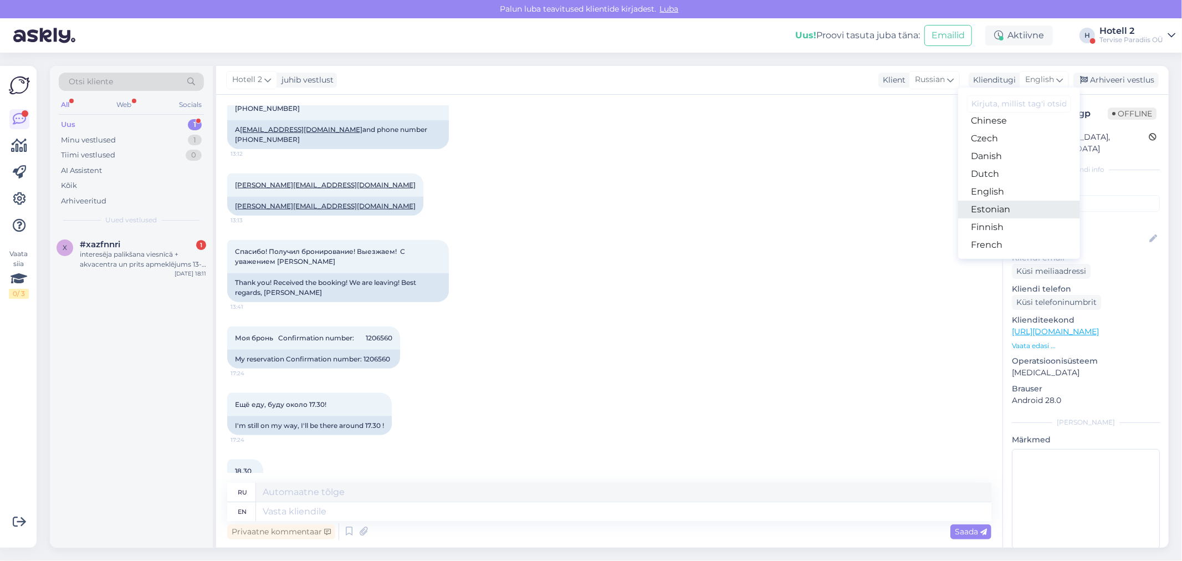
click at [999, 210] on link "Estonian" at bounding box center [1019, 210] width 122 height 18
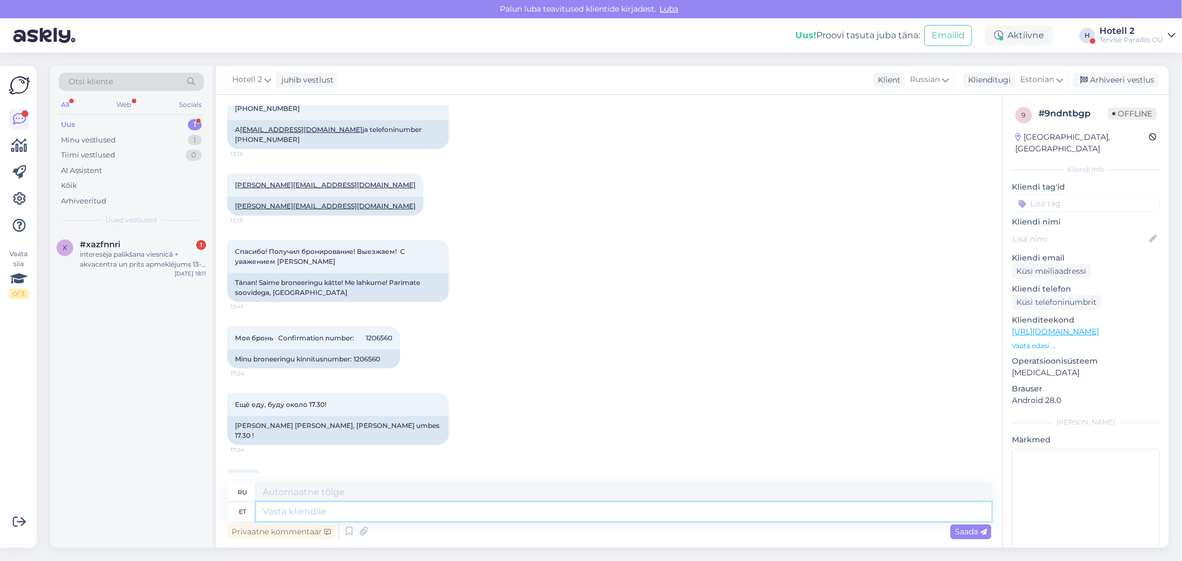
click at [450, 506] on textarea at bounding box center [624, 511] width 736 height 19
click at [1114, 76] on div "Arhiveeri vestlus" at bounding box center [1116, 80] width 85 height 15
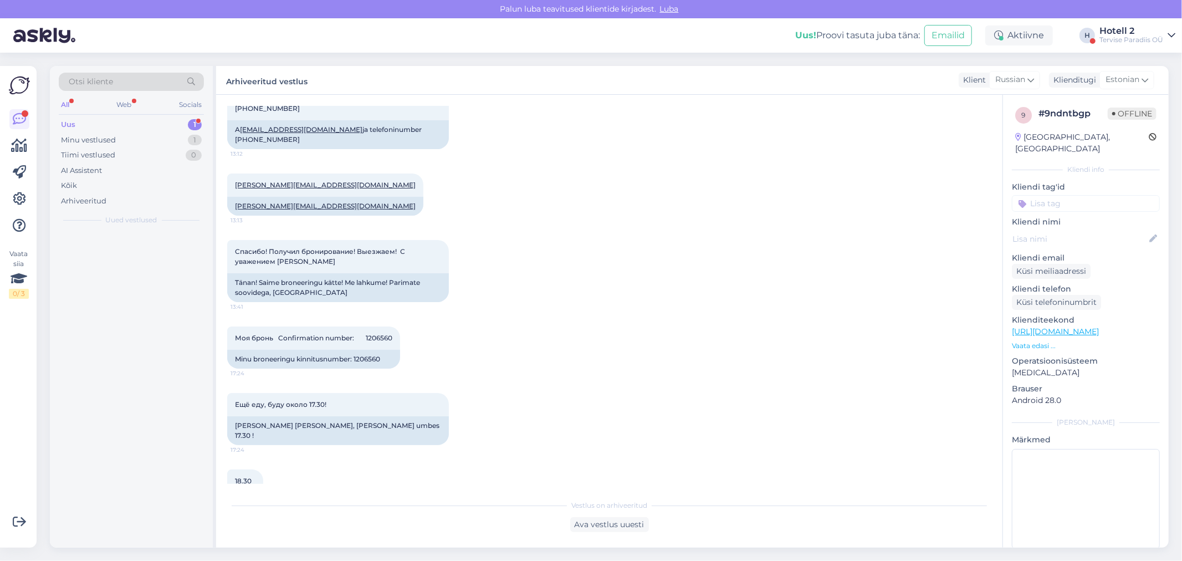
scroll to position [1078, 0]
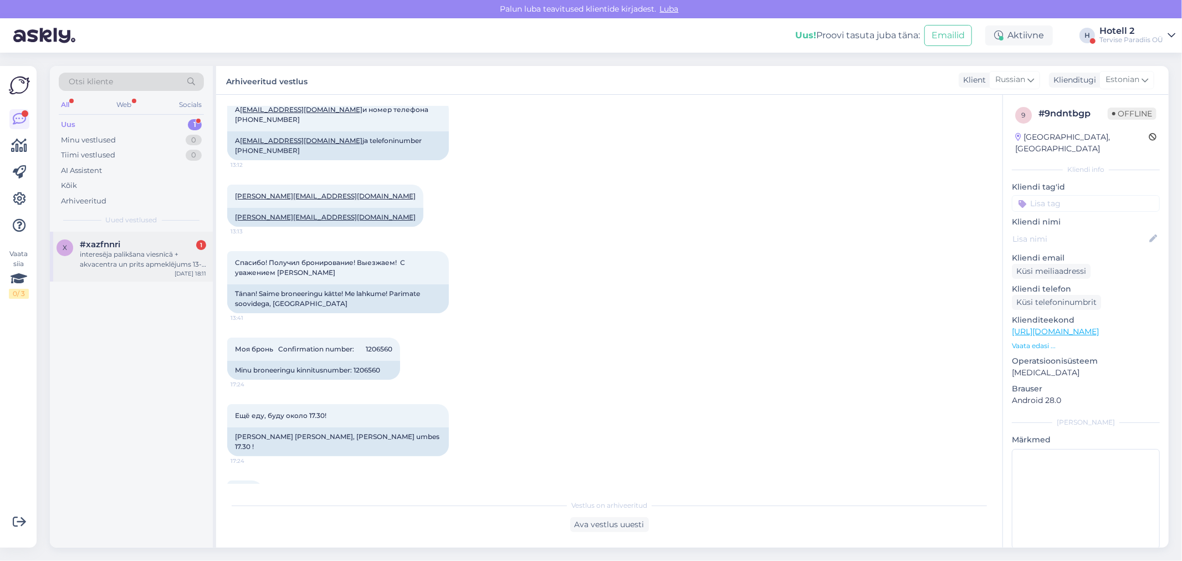
click at [111, 247] on span "#xazfnnri" at bounding box center [100, 244] width 40 height 10
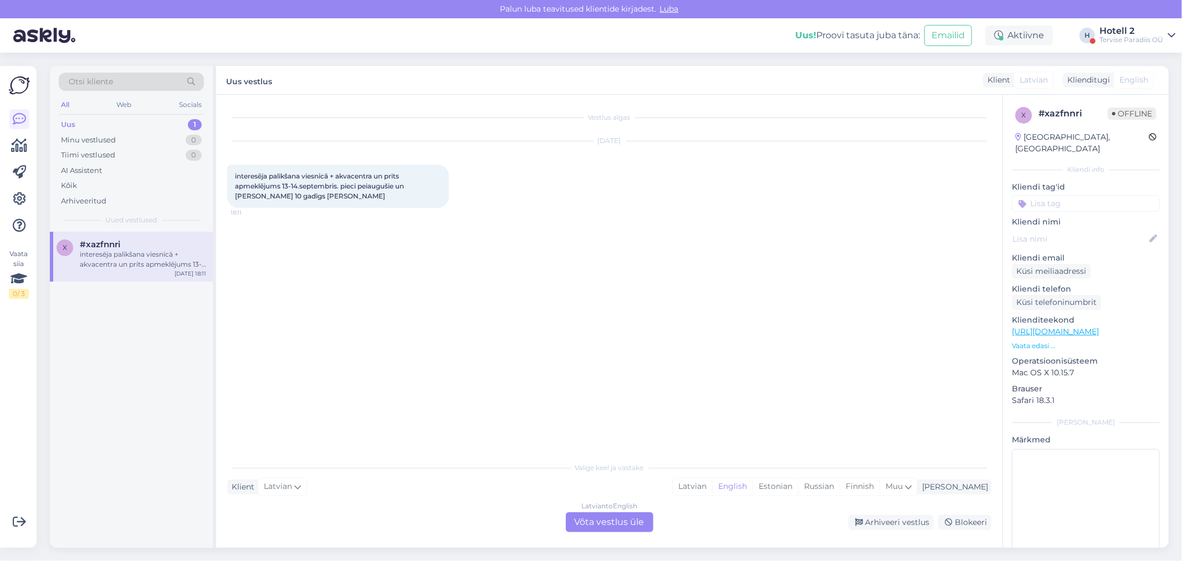
click at [599, 519] on div "Latvian to English Võta vestlus üle" at bounding box center [610, 522] width 88 height 20
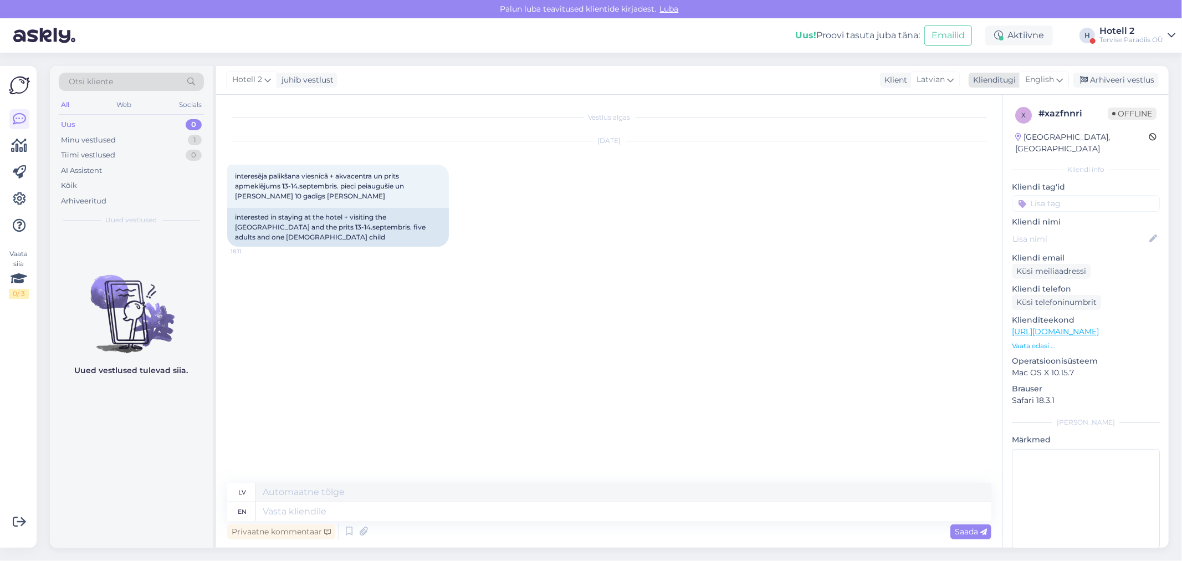
click at [1045, 76] on span "English" at bounding box center [1039, 80] width 29 height 12
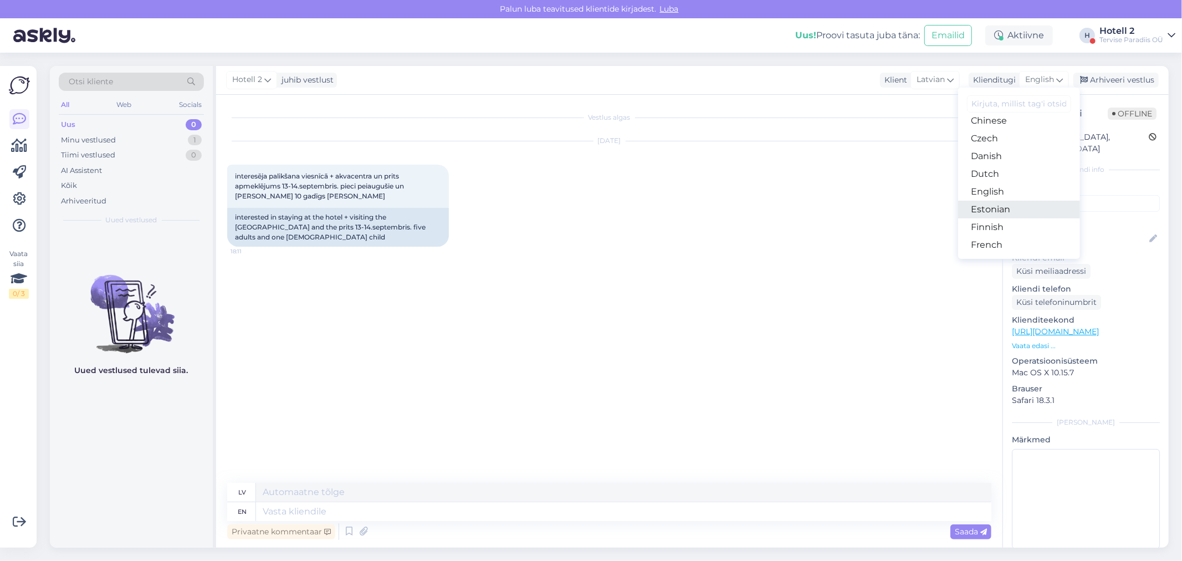
click at [990, 204] on link "Estonian" at bounding box center [1019, 210] width 122 height 18
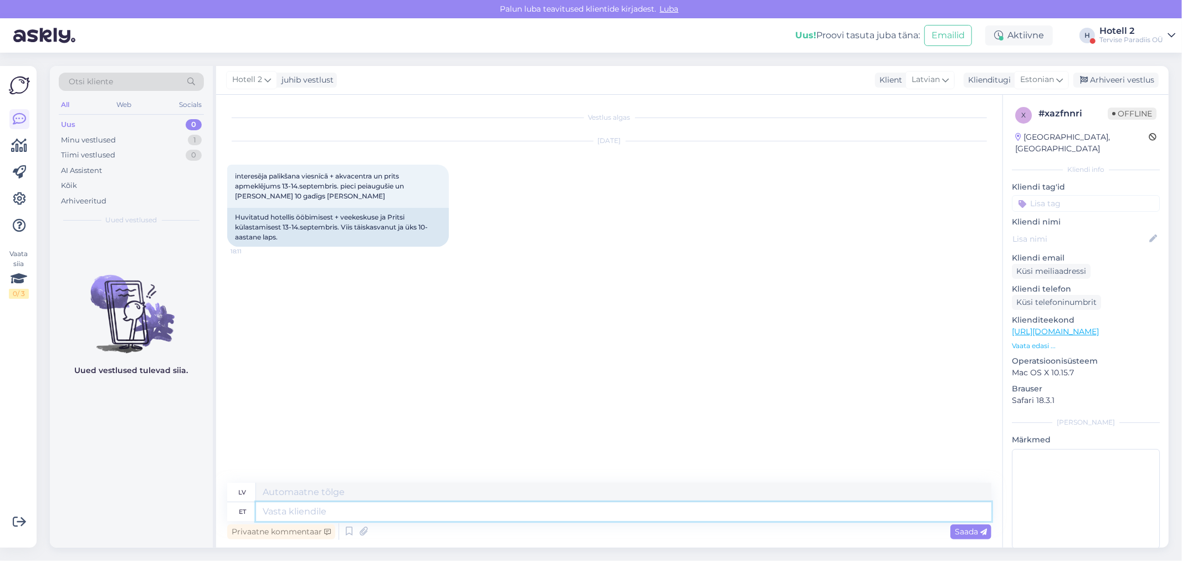
click at [350, 512] on textarea at bounding box center [624, 511] width 736 height 19
